Goal: Transaction & Acquisition: Purchase product/service

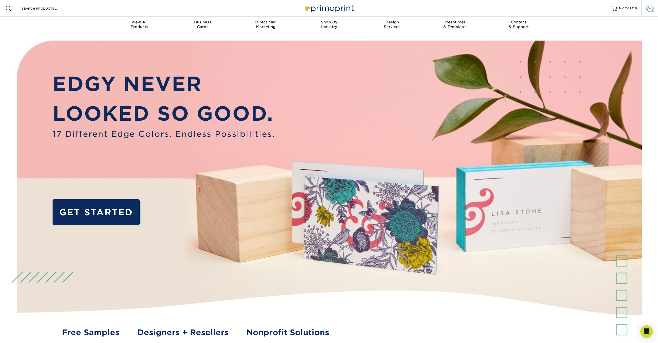
click at [653, 7] on span at bounding box center [649, 8] width 7 height 7
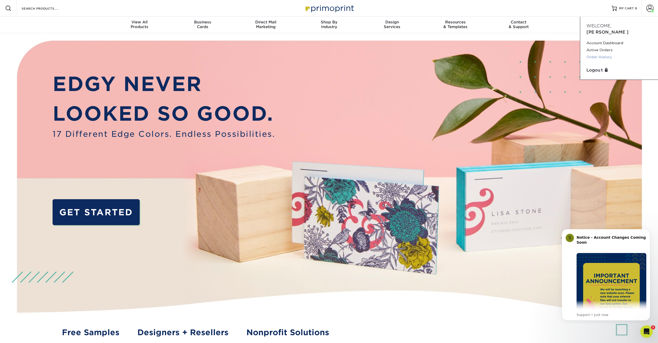
click at [601, 54] on link "Order History" at bounding box center [618, 57] width 65 height 7
click at [602, 54] on link "Order History" at bounding box center [618, 57] width 65 height 7
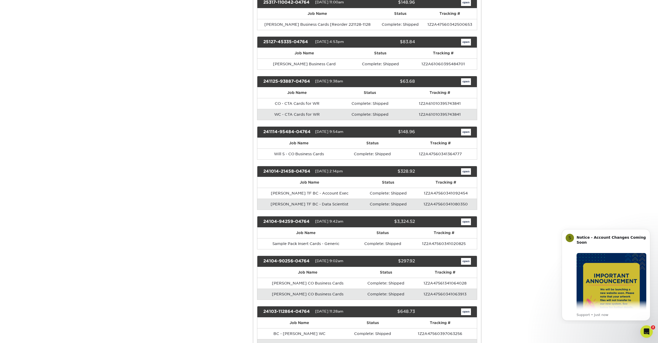
scroll to position [345, 0]
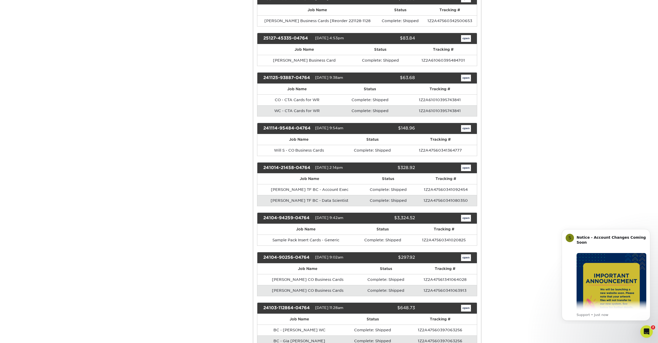
click at [467, 127] on link "open" at bounding box center [466, 128] width 10 height 7
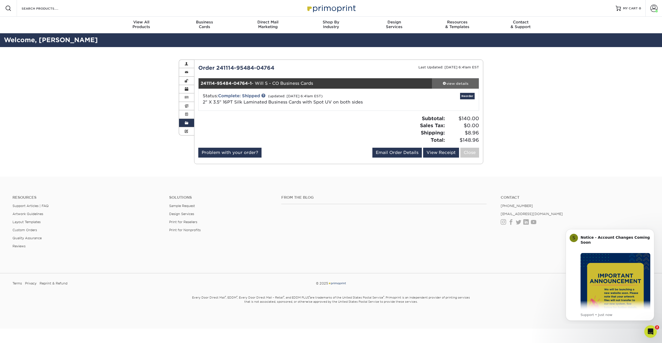
click at [460, 83] on div "view details" at bounding box center [455, 83] width 47 height 5
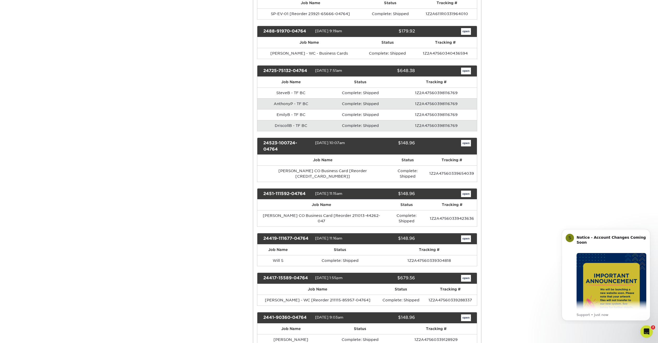
scroll to position [1007, 0]
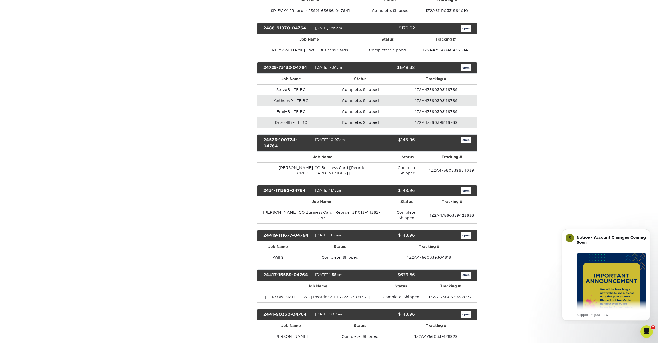
click at [467, 232] on link "open" at bounding box center [466, 235] width 10 height 7
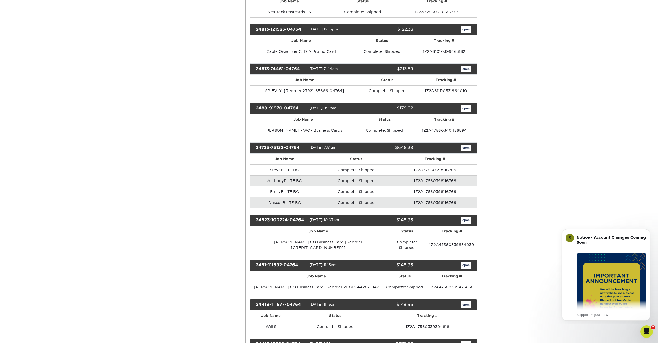
scroll to position [0, 0]
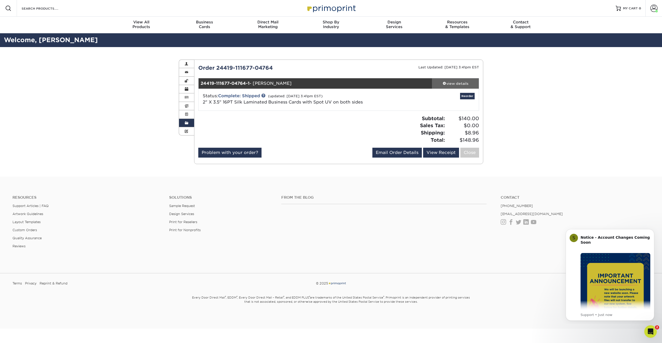
click at [462, 83] on div "view details" at bounding box center [455, 83] width 47 height 5
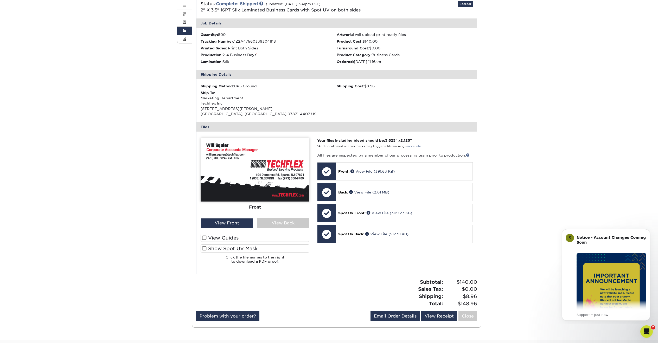
scroll to position [105, 0]
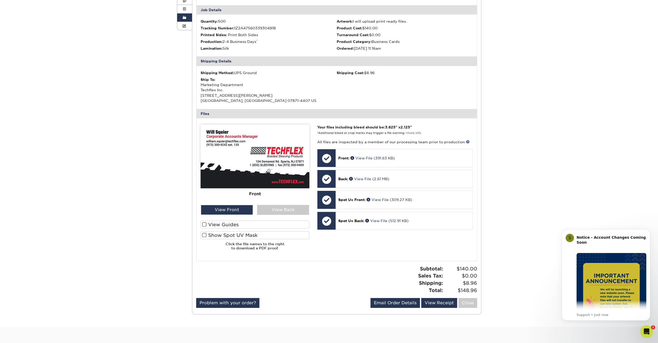
click at [219, 223] on label "View Guides" at bounding box center [255, 225] width 109 height 8
click at [0, 0] on input "View Guides" at bounding box center [0, 0] width 0 height 0
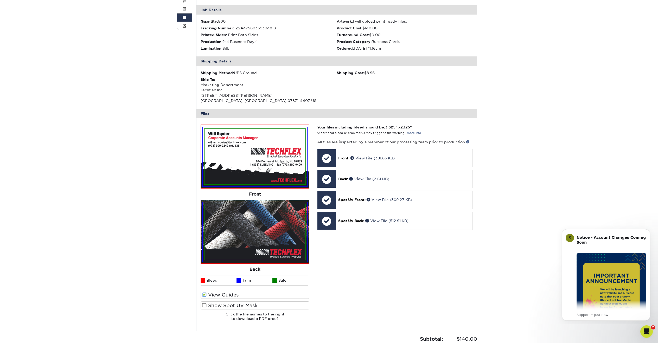
click at [231, 292] on label "View Guides" at bounding box center [255, 295] width 109 height 8
click at [0, 0] on input "View Guides" at bounding box center [0, 0] width 0 height 0
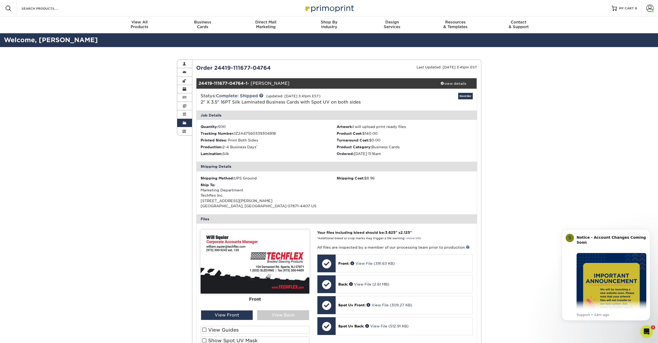
scroll to position [0, 0]
click at [469, 95] on link "Reorder" at bounding box center [465, 96] width 15 height 7
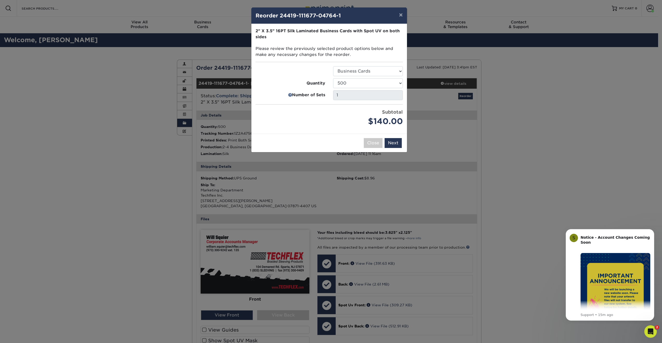
click at [395, 142] on button "Next" at bounding box center [393, 143] width 17 height 10
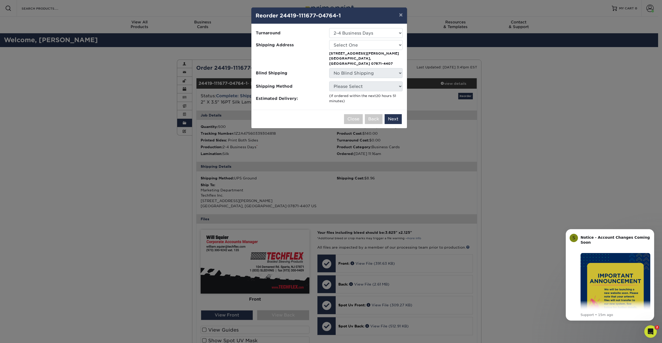
drag, startPoint x: 404, startPoint y: 117, endPoint x: 394, endPoint y: 123, distance: 11.5
click at [394, 123] on div "× Reorder 24419-111677-04764-1 Please select all options to continue. Only quan…" at bounding box center [331, 171] width 662 height 343
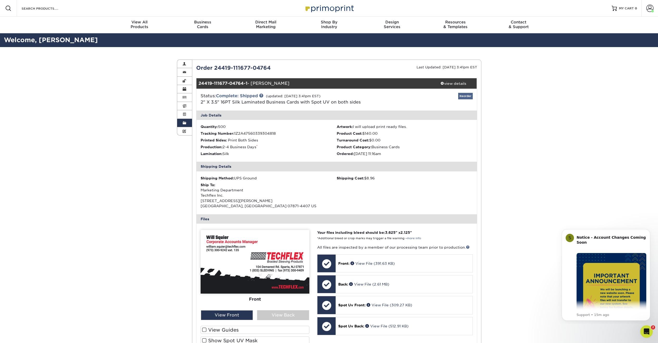
click at [464, 97] on link "Reorder" at bounding box center [465, 96] width 15 height 7
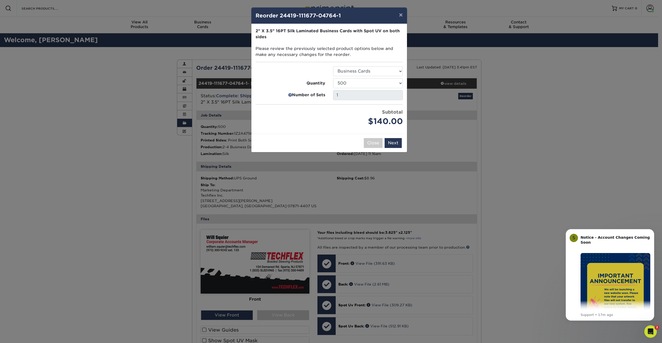
click at [608, 141] on div "× Reorder 24419-111677-04764-1 Please select all options to continue. Only quan…" at bounding box center [331, 171] width 662 height 343
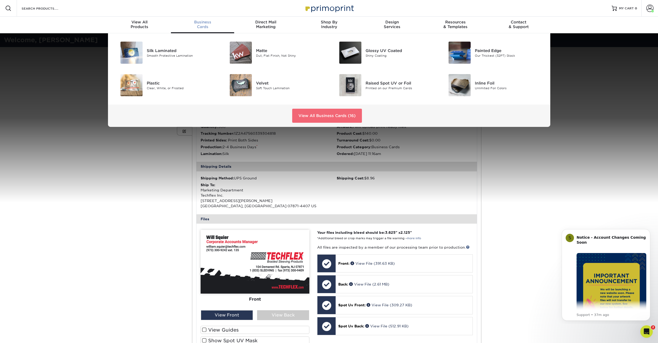
click at [336, 116] on link "View All Business Cards (16)" at bounding box center [327, 116] width 70 height 14
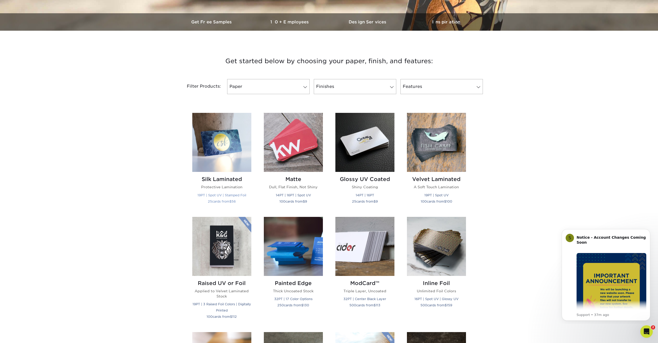
click at [220, 152] on img at bounding box center [221, 142] width 59 height 59
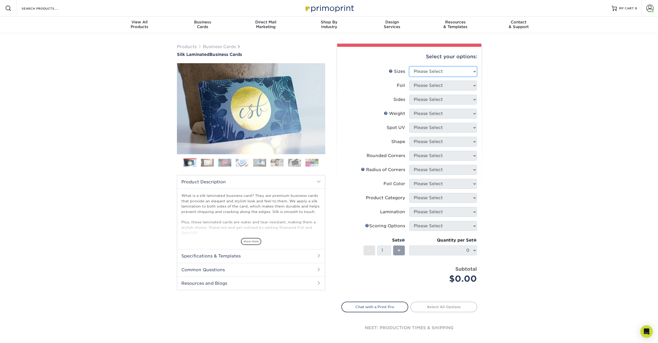
select select "2.00x3.50"
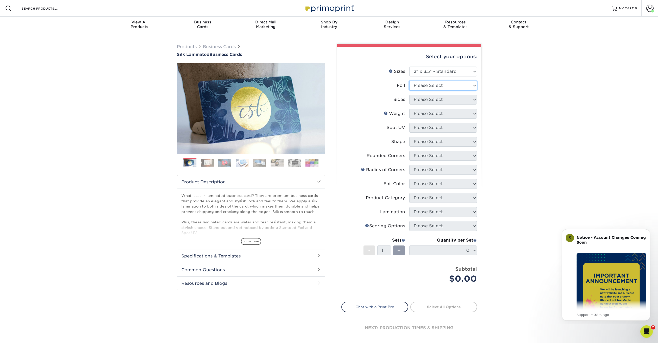
click at [429, 102] on ul "Sizes Help Sizes Please Select 1.5" x 3.5" - Mini 1.75" x 3.5" - Mini 2" x 2" -…" at bounding box center [409, 179] width 136 height 225
select select "0"
select select "13abbda7-1d64-4f25-8bb2-c179b224825d"
select select "16PT"
select select "0"
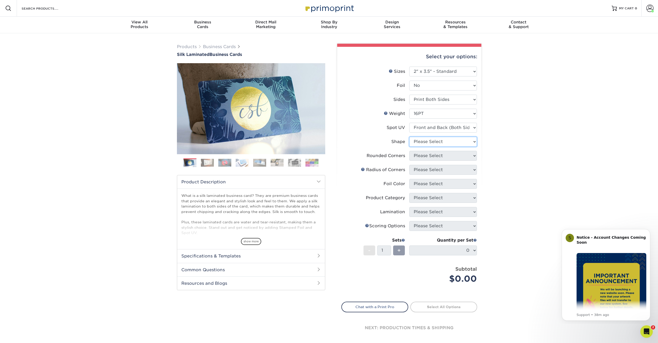
select select "standard"
select select "0"
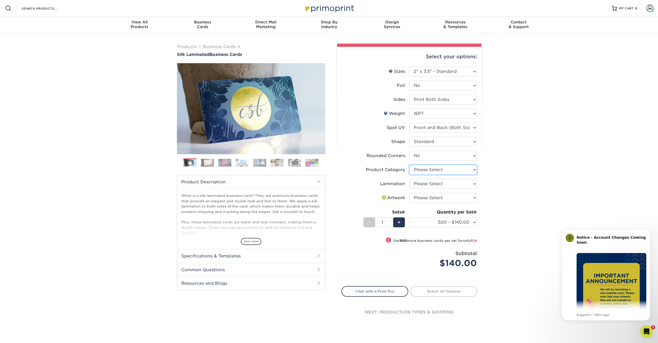
select select "3b5148f1-0588-4f88-a218-97bcfdce65c1"
select select "ccacb42f-45f7-42d3-bbd3-7c8421cf37f0"
select select "upload"
click at [448, 290] on link "Proceed to Shipping" at bounding box center [443, 290] width 67 height 9
type input "Set 1"
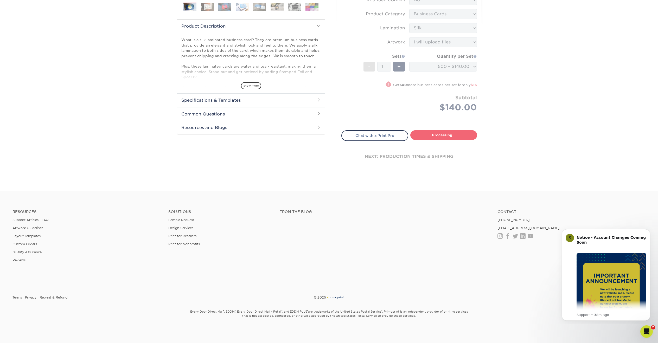
select select "a02e7c76-bdf4-4cc9-8b1d-1aa03151ab1e"
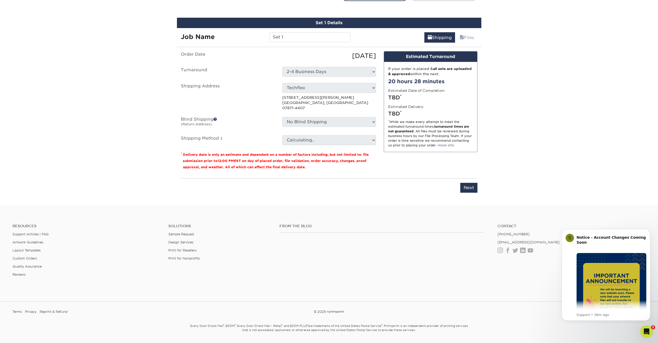
scroll to position [300, 0]
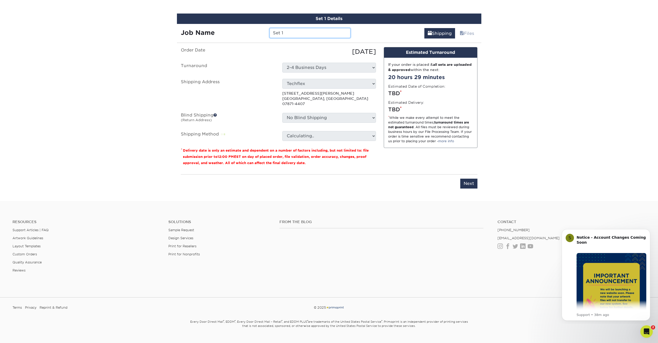
click at [293, 32] on input "Set 1" at bounding box center [310, 33] width 81 height 10
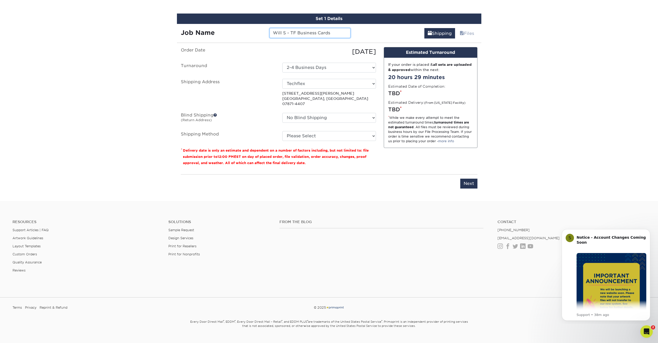
type input "Will S - TF Business Cards"
select select "03"
click at [471, 179] on input "Next" at bounding box center [468, 184] width 17 height 10
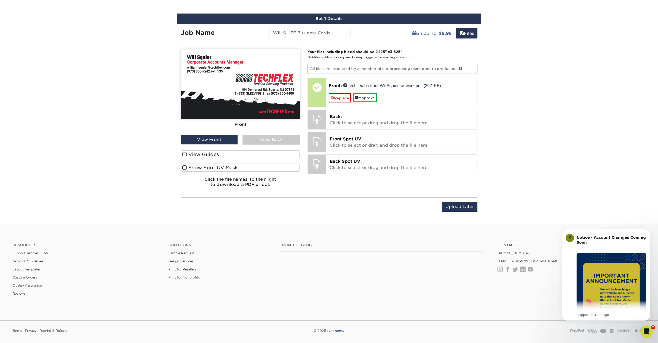
click at [373, 99] on link "Approve" at bounding box center [365, 97] width 24 height 9
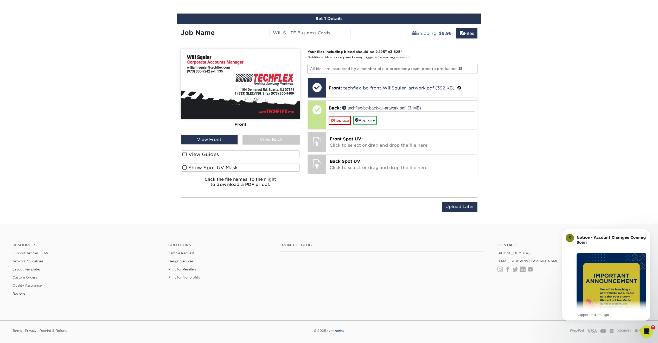
drag, startPoint x: 268, startPoint y: 139, endPoint x: 280, endPoint y: 139, distance: 12.2
click at [268, 139] on div "View Back" at bounding box center [270, 140] width 57 height 10
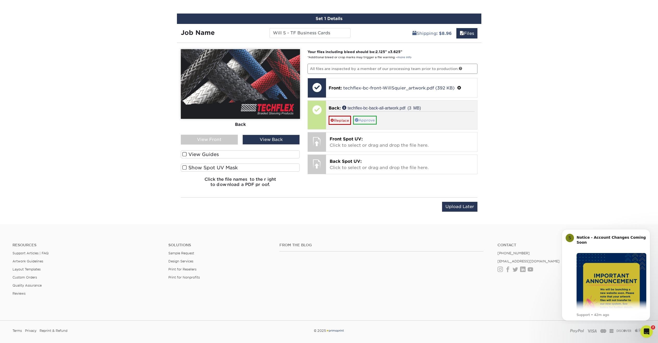
click at [367, 120] on link "Approve" at bounding box center [365, 120] width 24 height 9
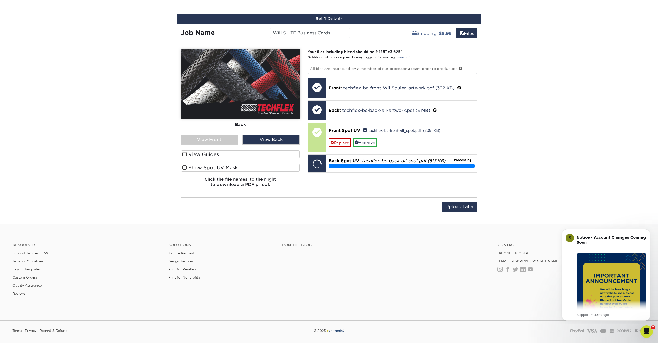
click at [186, 169] on span at bounding box center [184, 167] width 4 height 5
click at [0, 0] on input "Show Spot UV Mask" at bounding box center [0, 0] width 0 height 0
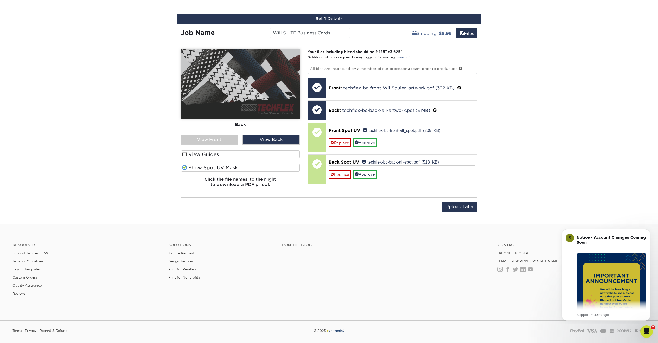
click at [186, 166] on span at bounding box center [184, 167] width 4 height 5
click at [0, 0] on input "Show Spot UV Mask" at bounding box center [0, 0] width 0 height 0
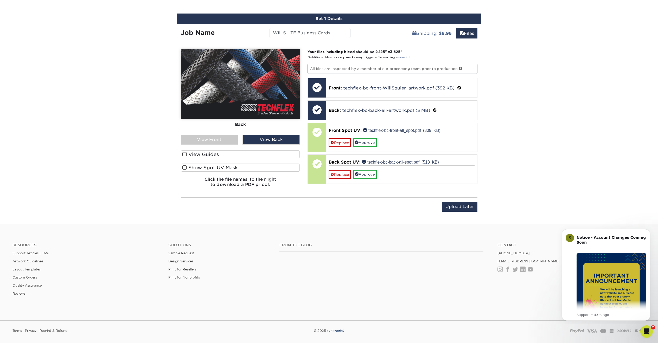
click at [186, 166] on span at bounding box center [184, 167] width 4 height 5
click at [0, 0] on input "Show Spot UV Mask" at bounding box center [0, 0] width 0 height 0
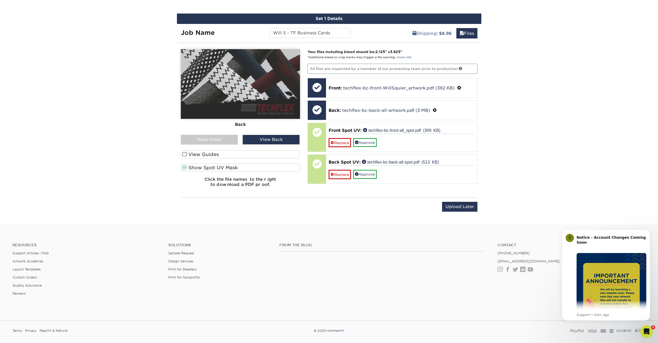
click at [183, 153] on span at bounding box center [184, 154] width 4 height 5
click at [0, 0] on input "View Guides" at bounding box center [0, 0] width 0 height 0
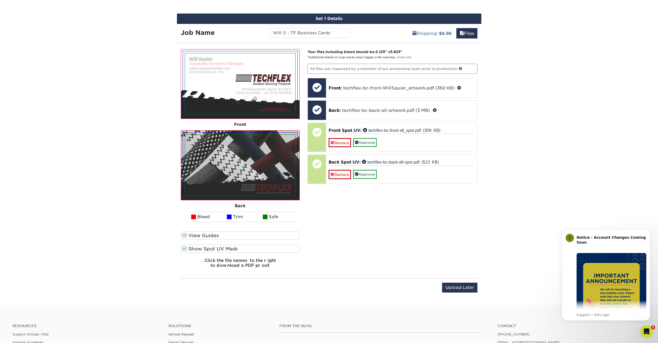
click at [367, 143] on link "Approve" at bounding box center [365, 142] width 24 height 9
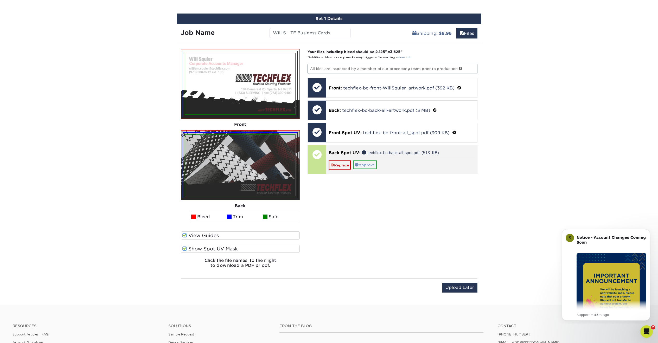
click at [368, 165] on link "Approve" at bounding box center [365, 165] width 24 height 9
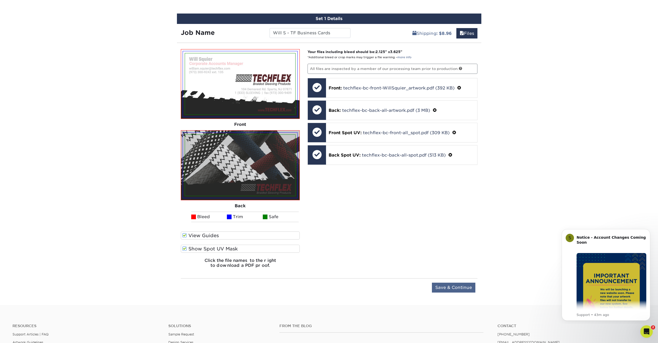
click at [459, 287] on input "Save & Continue" at bounding box center [453, 288] width 43 height 10
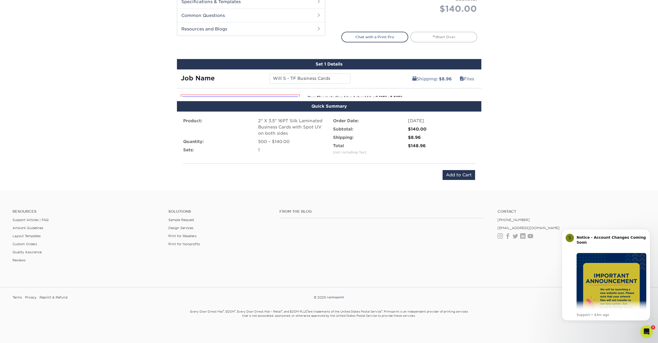
scroll to position [246, 0]
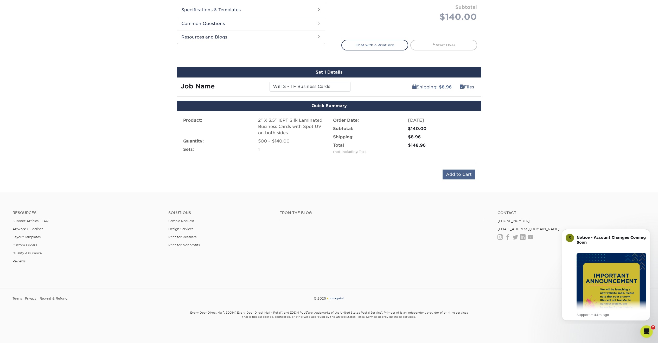
click at [468, 176] on input "Add to Cart" at bounding box center [459, 175] width 33 height 10
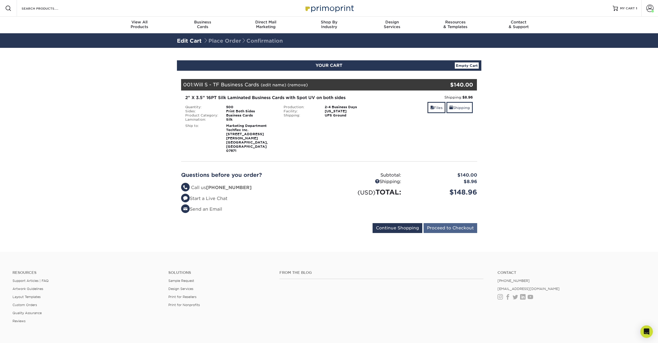
click at [467, 223] on input "Proceed to Checkout" at bounding box center [451, 228] width 54 height 10
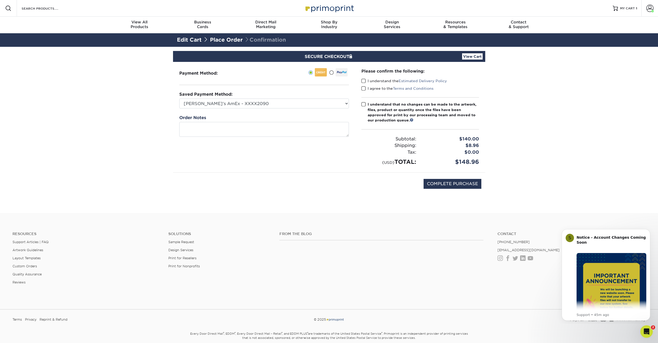
drag, startPoint x: 364, startPoint y: 82, endPoint x: 364, endPoint y: 87, distance: 4.9
click at [364, 82] on span at bounding box center [363, 81] width 4 height 5
click at [0, 0] on input "I understand the Estimated Delivery Policy" at bounding box center [0, 0] width 0 height 0
drag, startPoint x: 364, startPoint y: 87, endPoint x: 361, endPoint y: 92, distance: 5.0
click at [364, 87] on span at bounding box center [363, 88] width 4 height 5
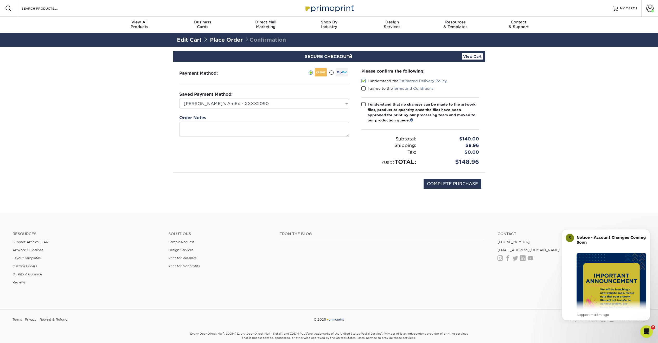
click at [0, 0] on input "I agree to the Terms and Conditions" at bounding box center [0, 0] width 0 height 0
click at [363, 104] on span at bounding box center [363, 104] width 4 height 5
click at [0, 0] on input "I understand that no changes can be made to the artwork, files, product or quan…" at bounding box center [0, 0] width 0 height 0
click at [450, 182] on input "COMPLETE PURCHASE" at bounding box center [453, 184] width 58 height 10
type input "PROCESSING, PLEASE WAIT..."
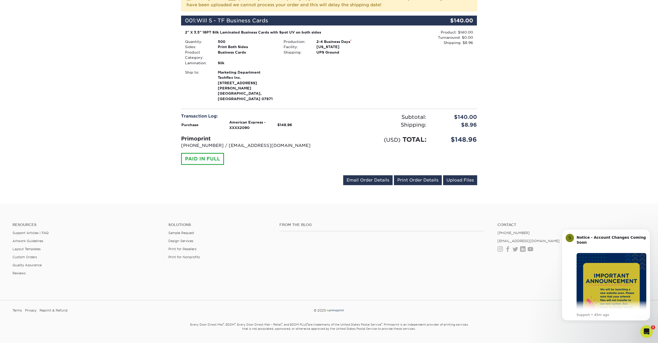
scroll to position [129, 0]
